Goal: Transaction & Acquisition: Book appointment/travel/reservation

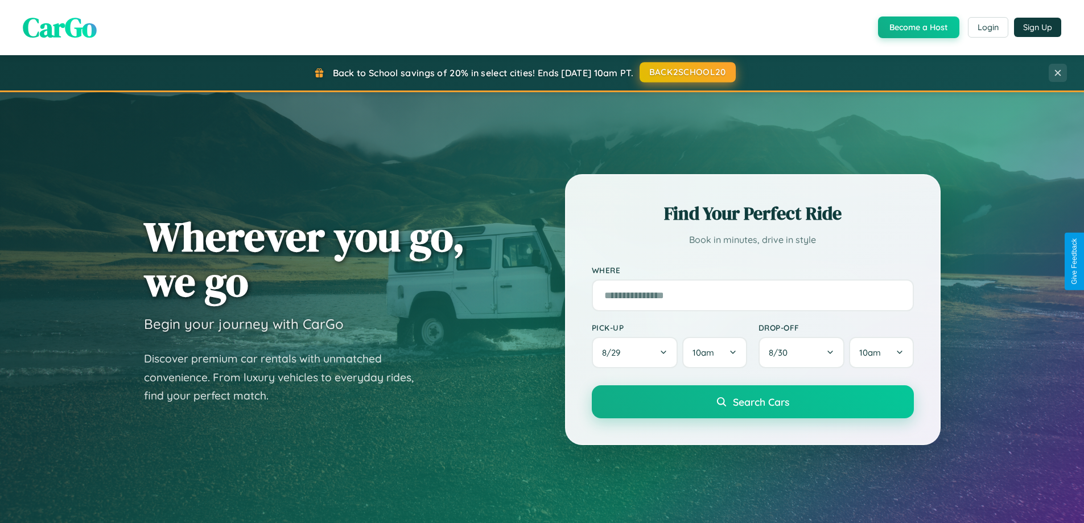
click at [687, 72] on button "BACK2SCHOOL20" at bounding box center [688, 72] width 96 height 20
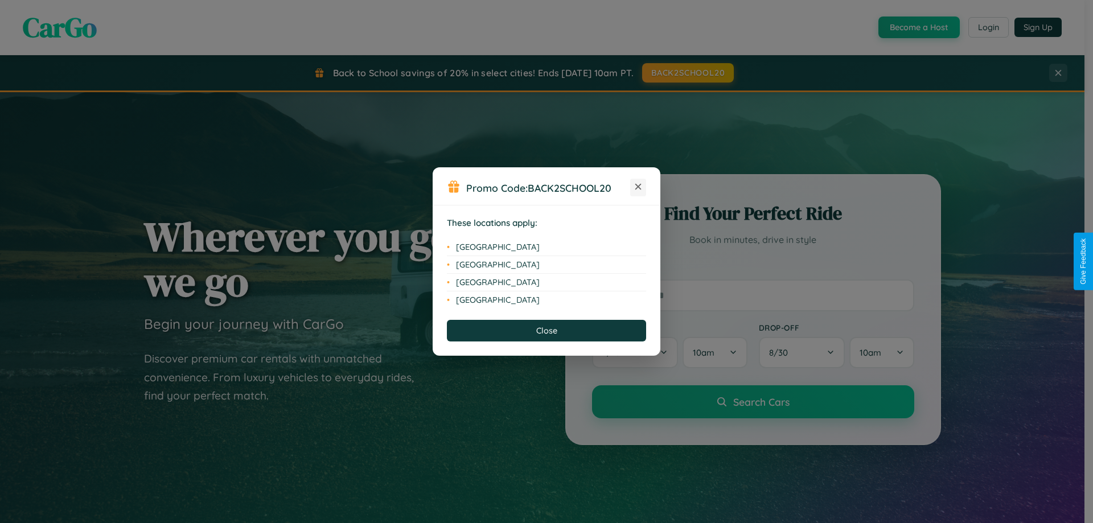
click at [638, 187] on icon at bounding box center [638, 187] width 6 height 6
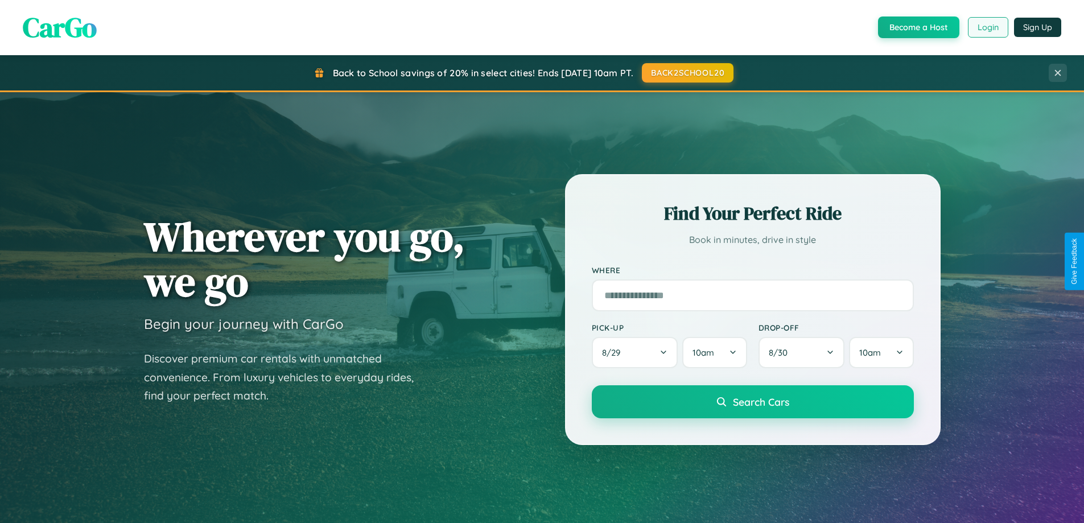
click at [988, 27] on button "Login" at bounding box center [988, 27] width 40 height 20
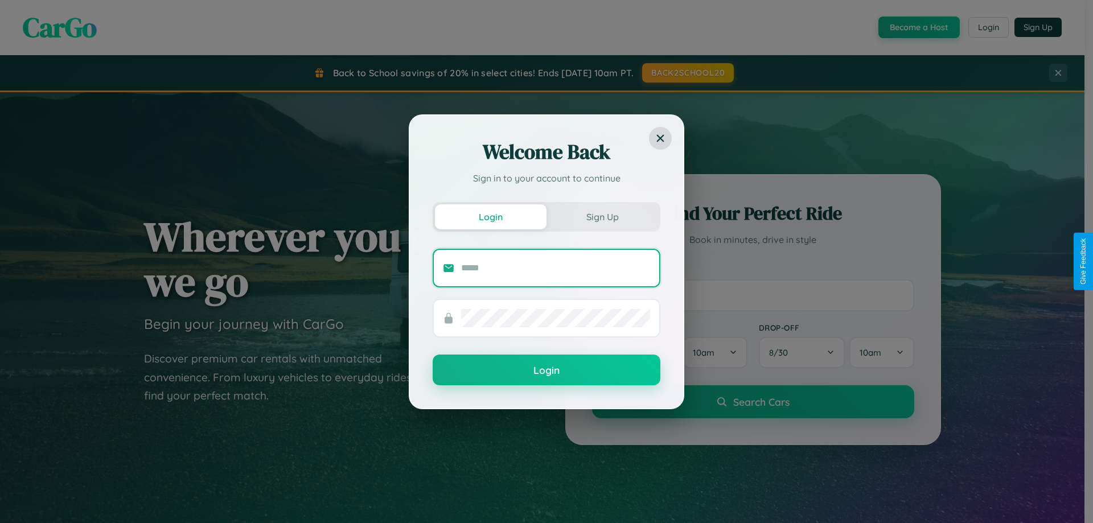
click at [556, 268] on input "text" at bounding box center [555, 268] width 189 height 18
type input "**********"
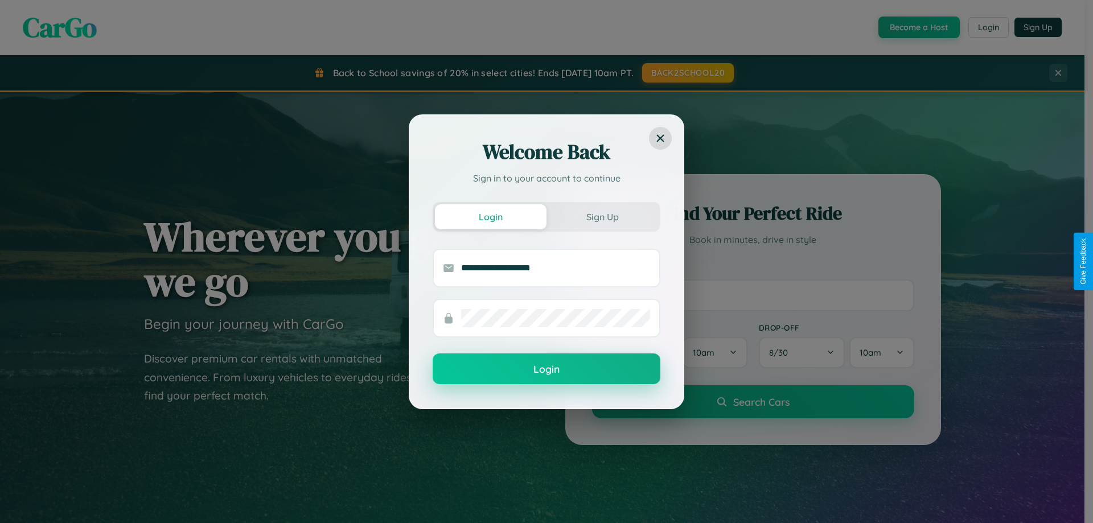
click at [546, 369] on button "Login" at bounding box center [547, 368] width 228 height 31
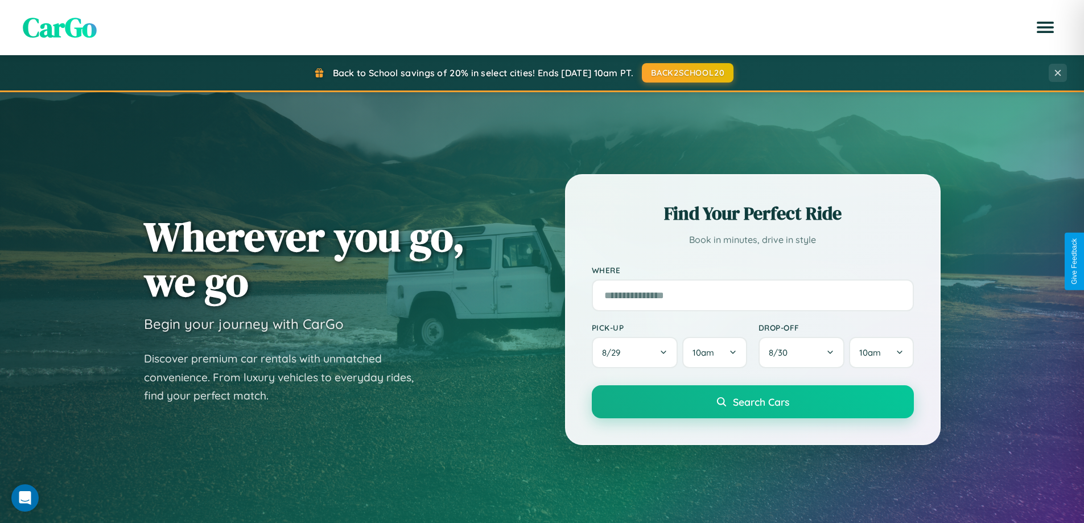
scroll to position [34, 0]
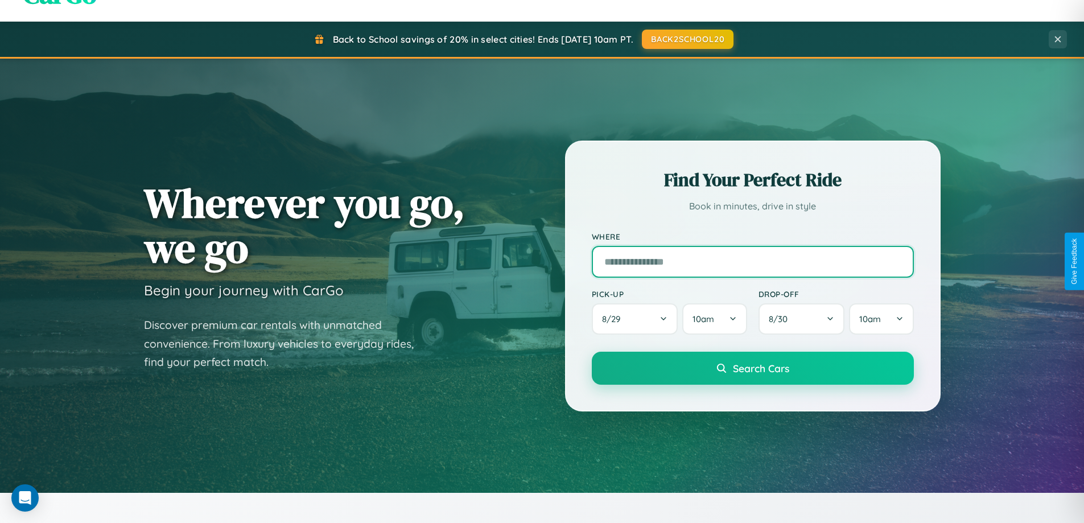
click at [752, 261] on input "text" at bounding box center [753, 262] width 322 height 32
type input "**********"
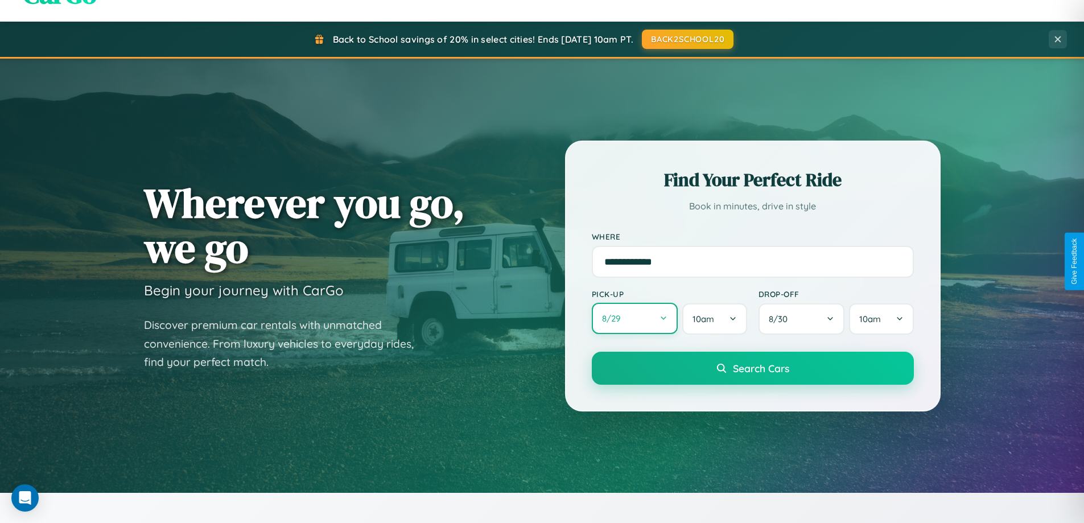
click at [635, 319] on button "8 / 29" at bounding box center [635, 318] width 87 height 31
select select "*"
select select "****"
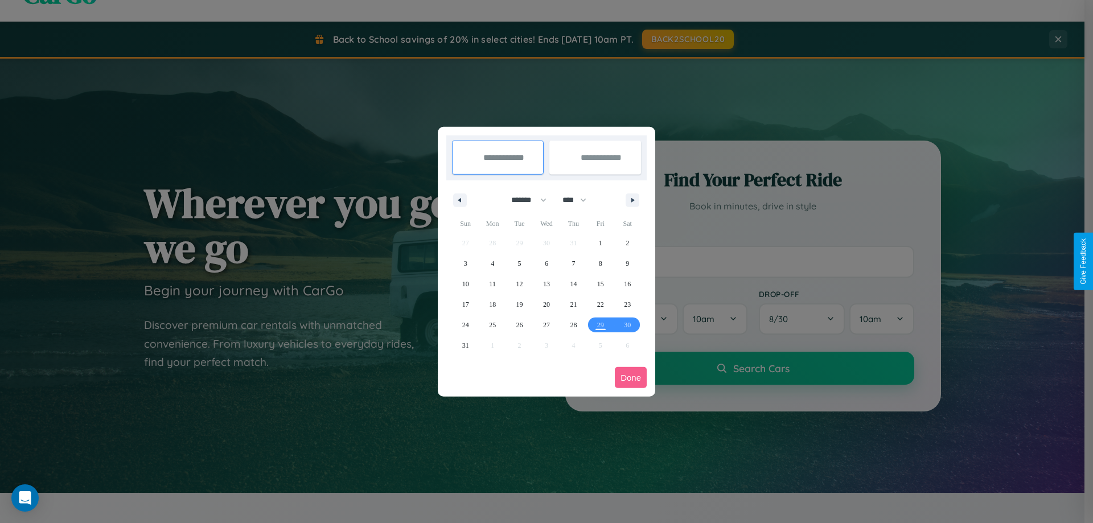
drag, startPoint x: 524, startPoint y: 200, endPoint x: 546, endPoint y: 228, distance: 36.4
click at [524, 200] on select "******* ******** ***** ***** *** **** **** ****** ********* ******* ******** **…" at bounding box center [527, 200] width 48 height 19
select select "*"
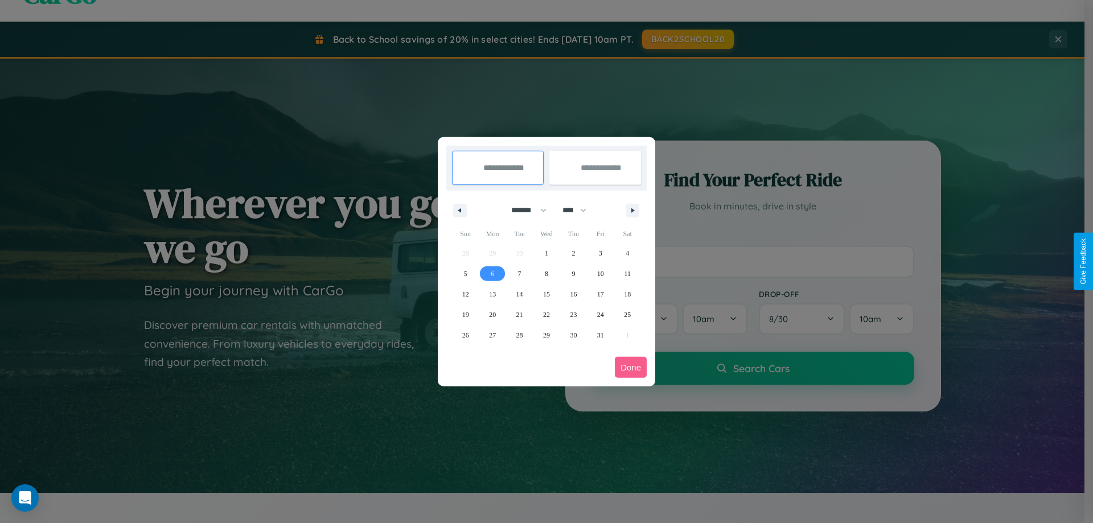
click at [492, 273] on span "6" at bounding box center [492, 274] width 3 height 20
type input "**********"
click at [573, 273] on span "9" at bounding box center [572, 274] width 3 height 20
type input "**********"
click at [631, 367] on button "Done" at bounding box center [631, 367] width 32 height 21
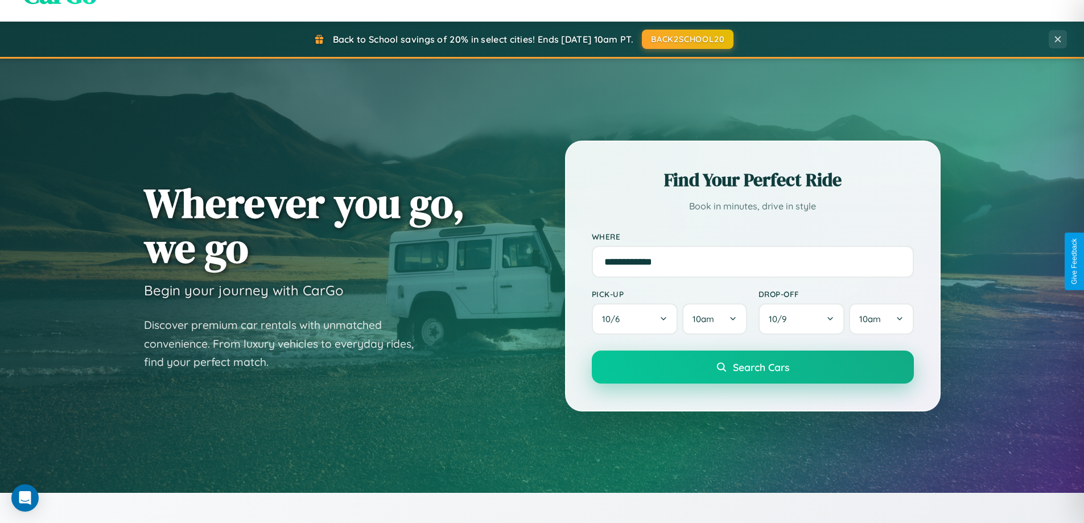
click at [752, 367] on span "Search Cars" at bounding box center [761, 367] width 56 height 13
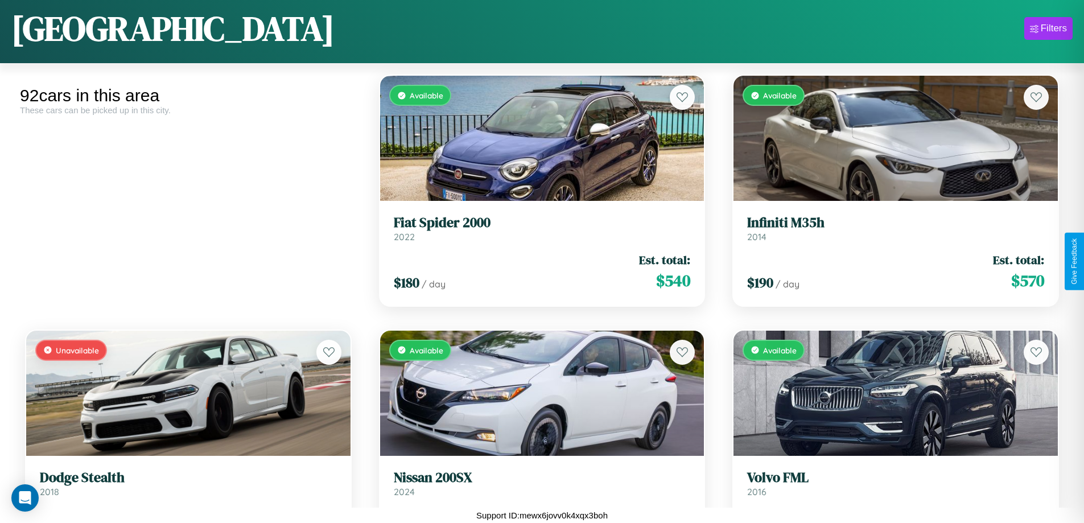
scroll to position [1264, 0]
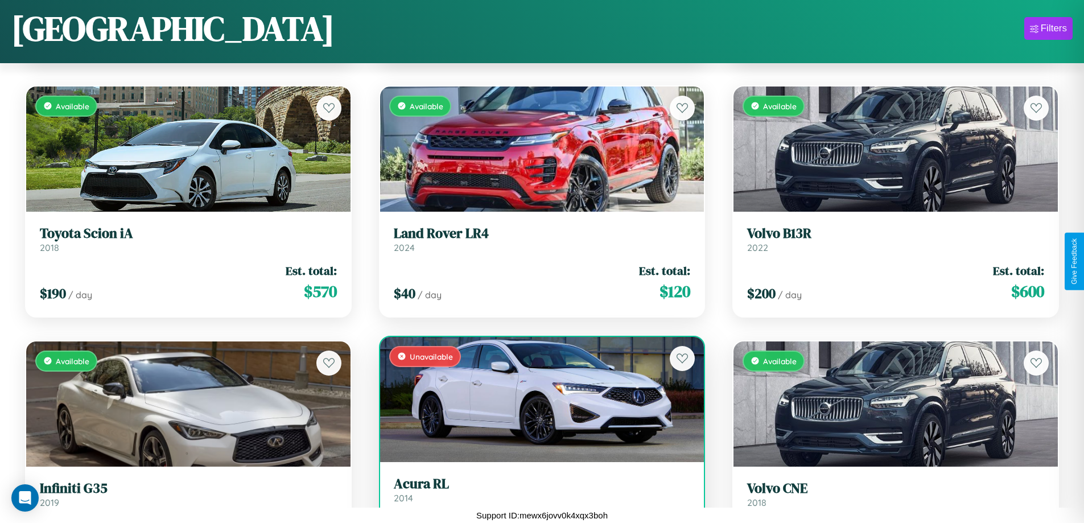
click at [537, 492] on h3 "Acura RL" at bounding box center [542, 484] width 297 height 17
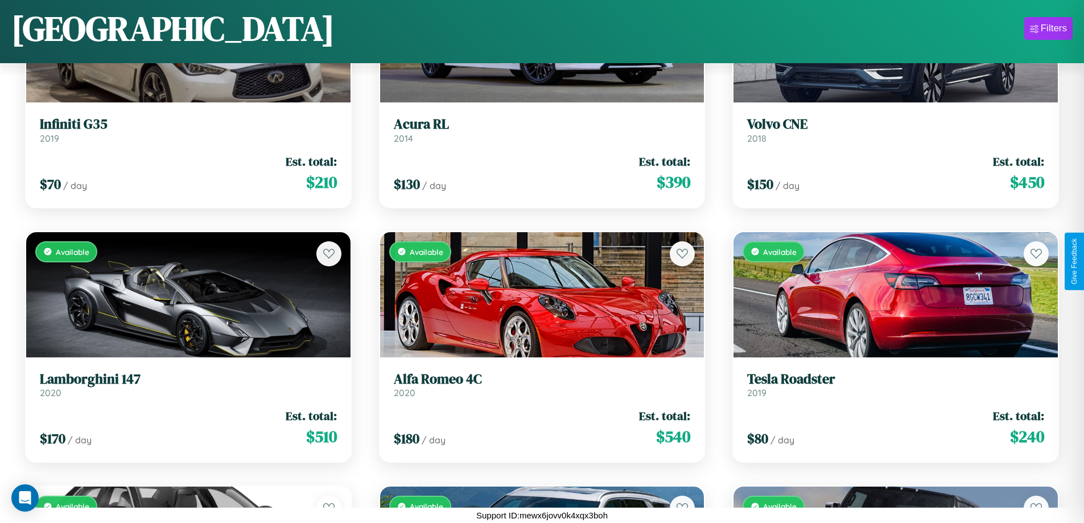
scroll to position [1944, 0]
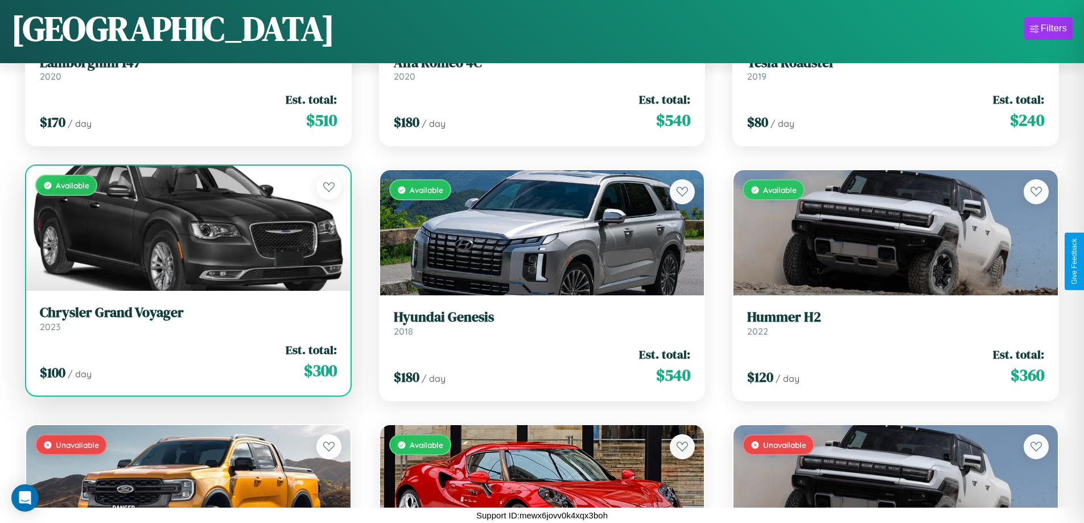
click at [187, 318] on h3 "Chrysler Grand Voyager" at bounding box center [188, 313] width 297 height 17
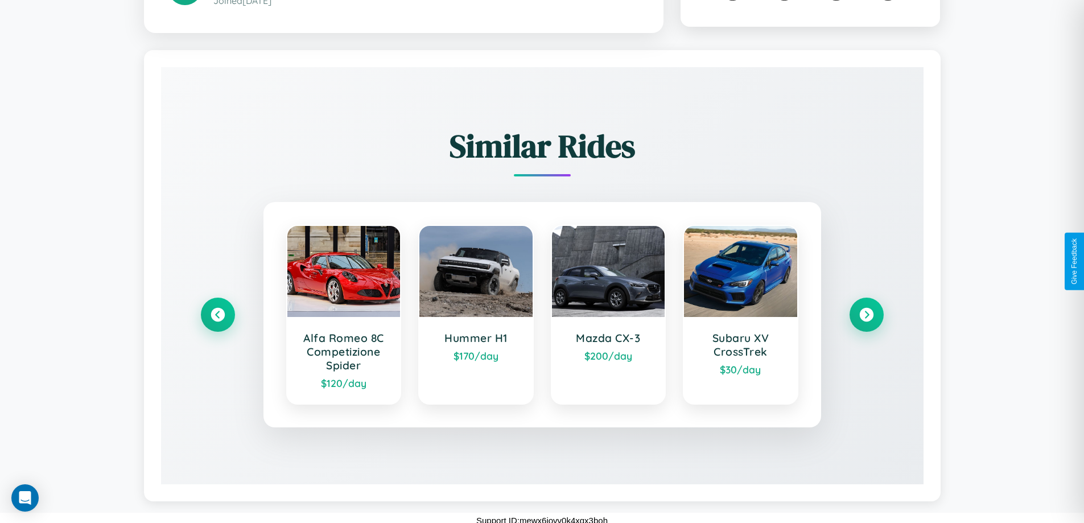
scroll to position [668, 0]
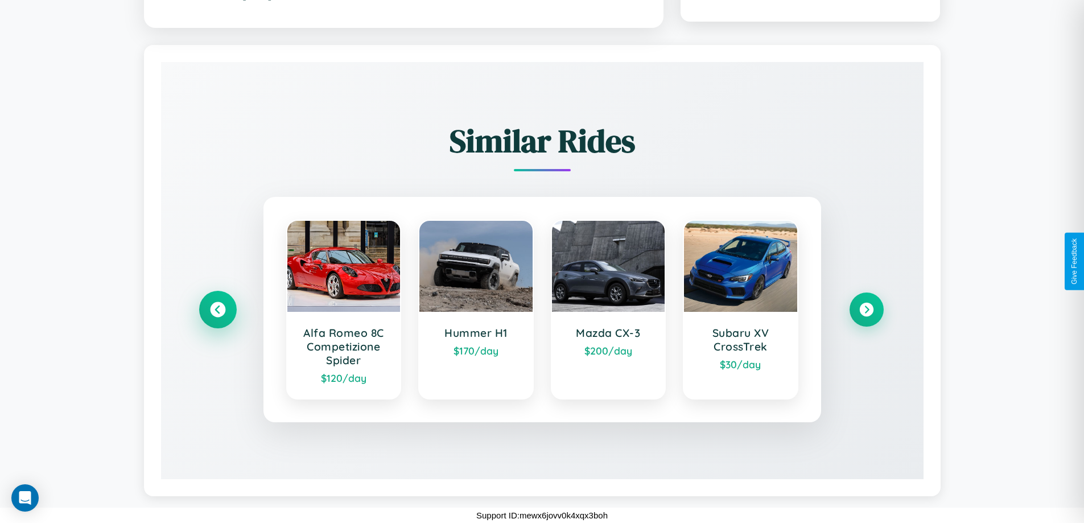
click at [217, 310] on icon at bounding box center [217, 309] width 15 height 15
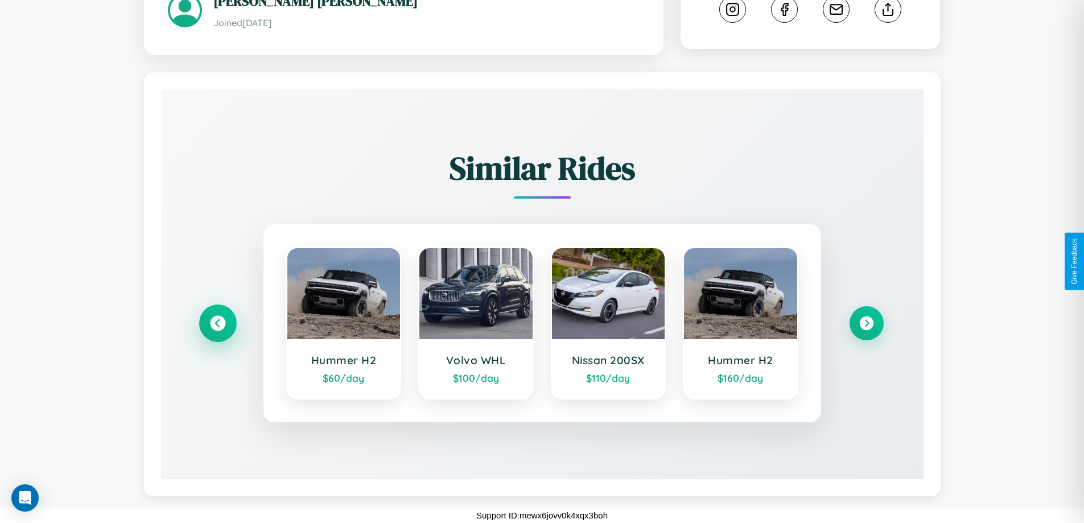
scroll to position [640, 0]
click at [866, 323] on icon at bounding box center [866, 322] width 15 height 15
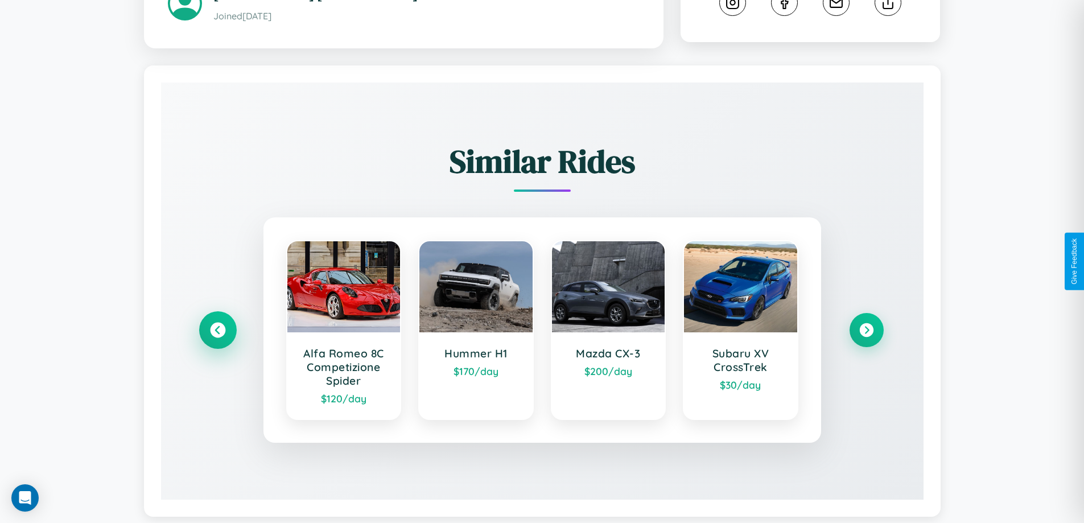
click at [217, 337] on icon at bounding box center [217, 329] width 15 height 15
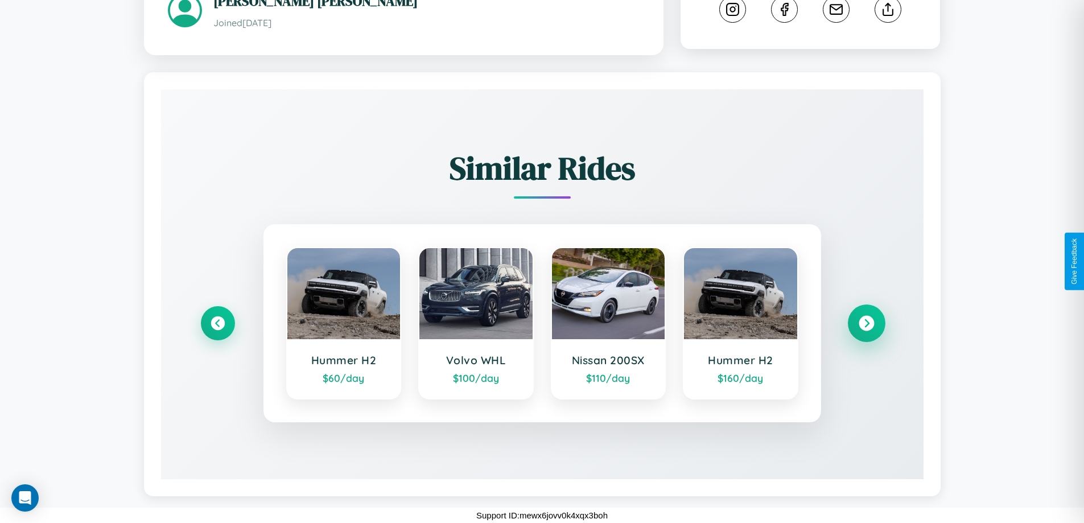
click at [866, 323] on icon at bounding box center [866, 322] width 15 height 15
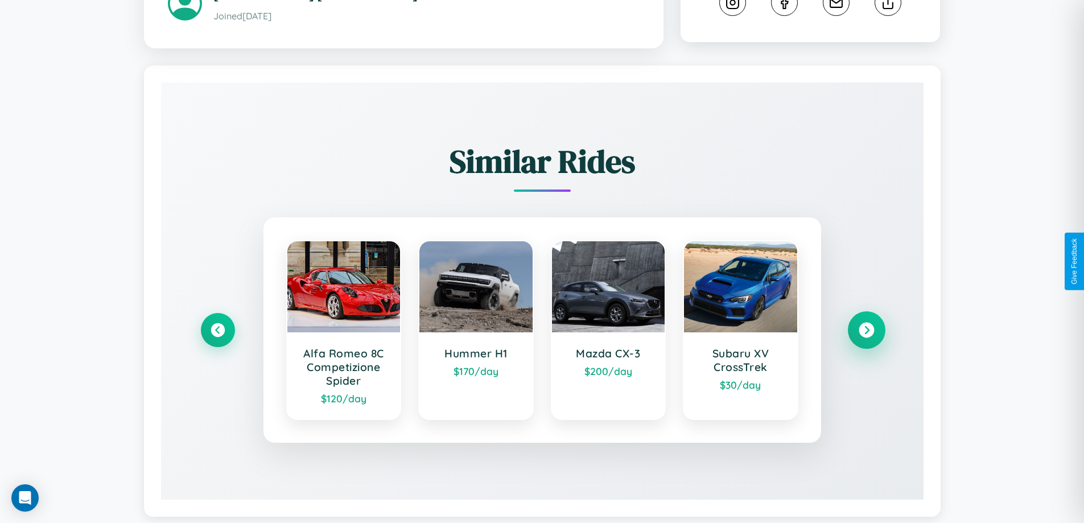
click at [866, 337] on icon at bounding box center [866, 329] width 15 height 15
